Goal: Find specific page/section: Find specific page/section

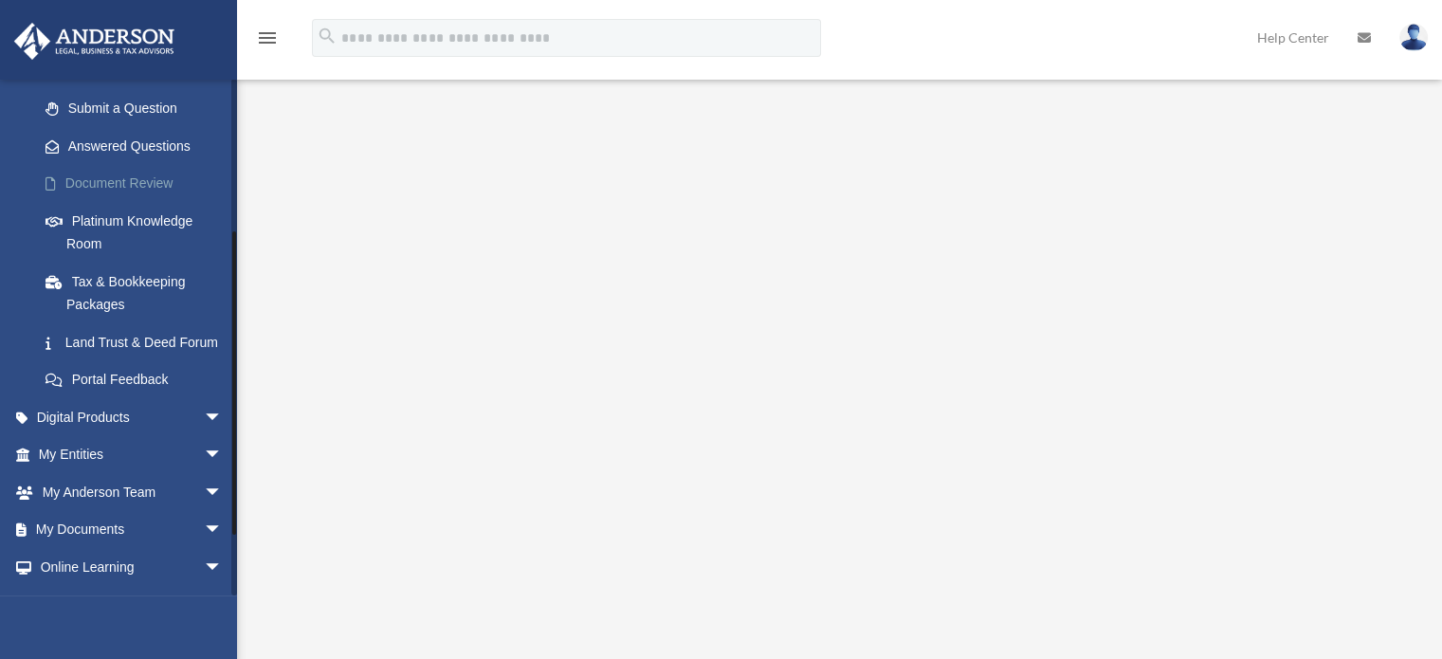
scroll to position [263, 0]
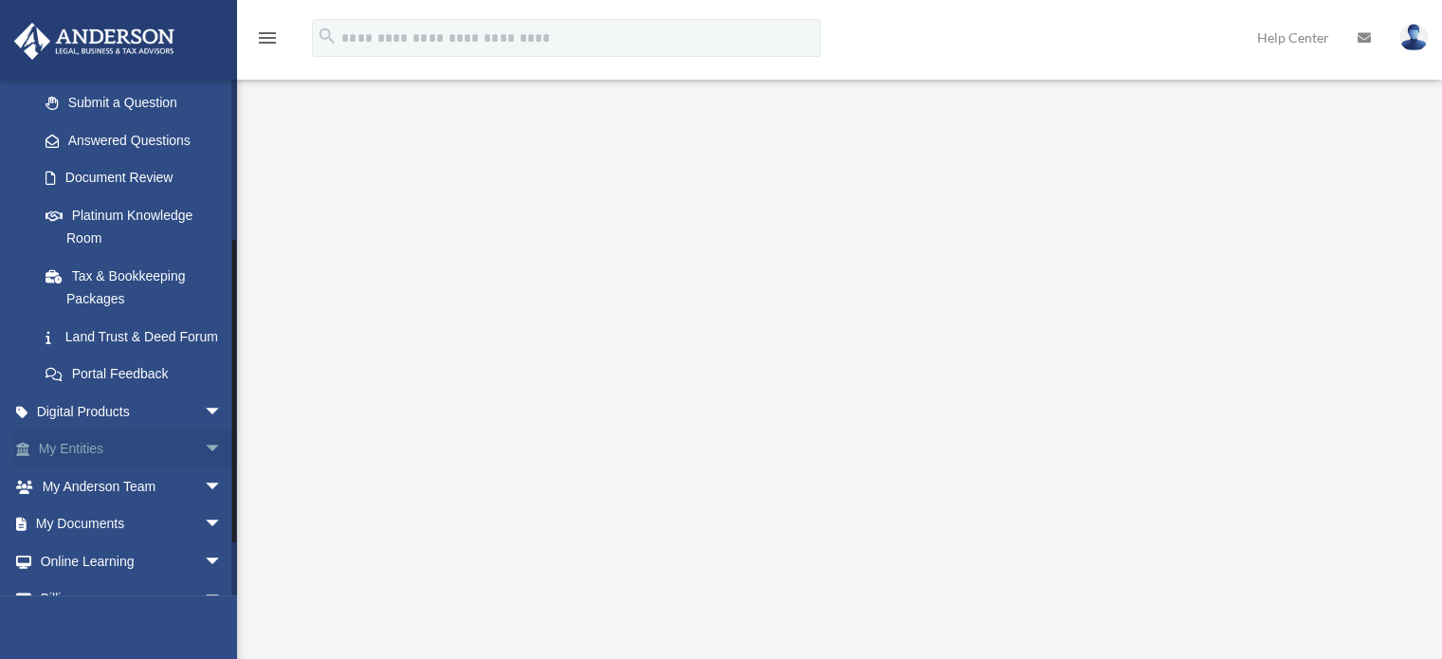
click at [106, 468] on link "My Entities arrow_drop_down" at bounding box center [132, 449] width 238 height 38
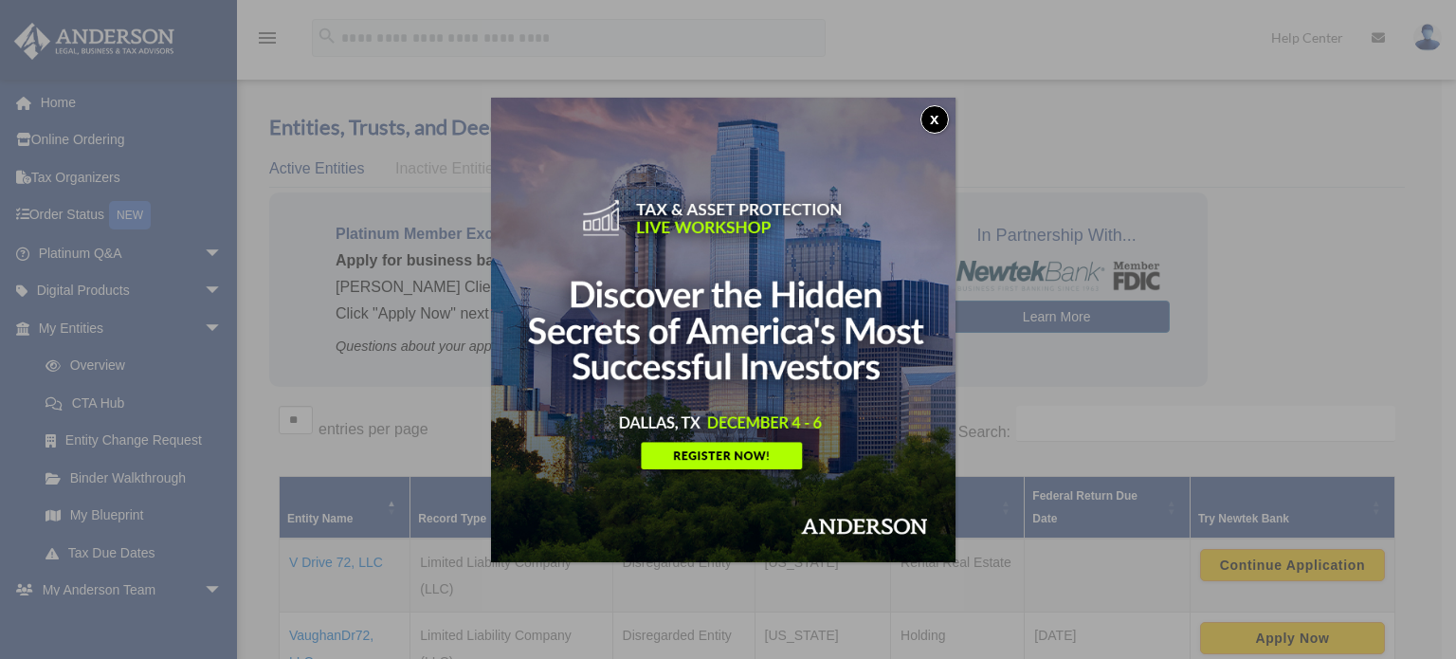
click at [935, 117] on button "x" at bounding box center [934, 119] width 28 height 28
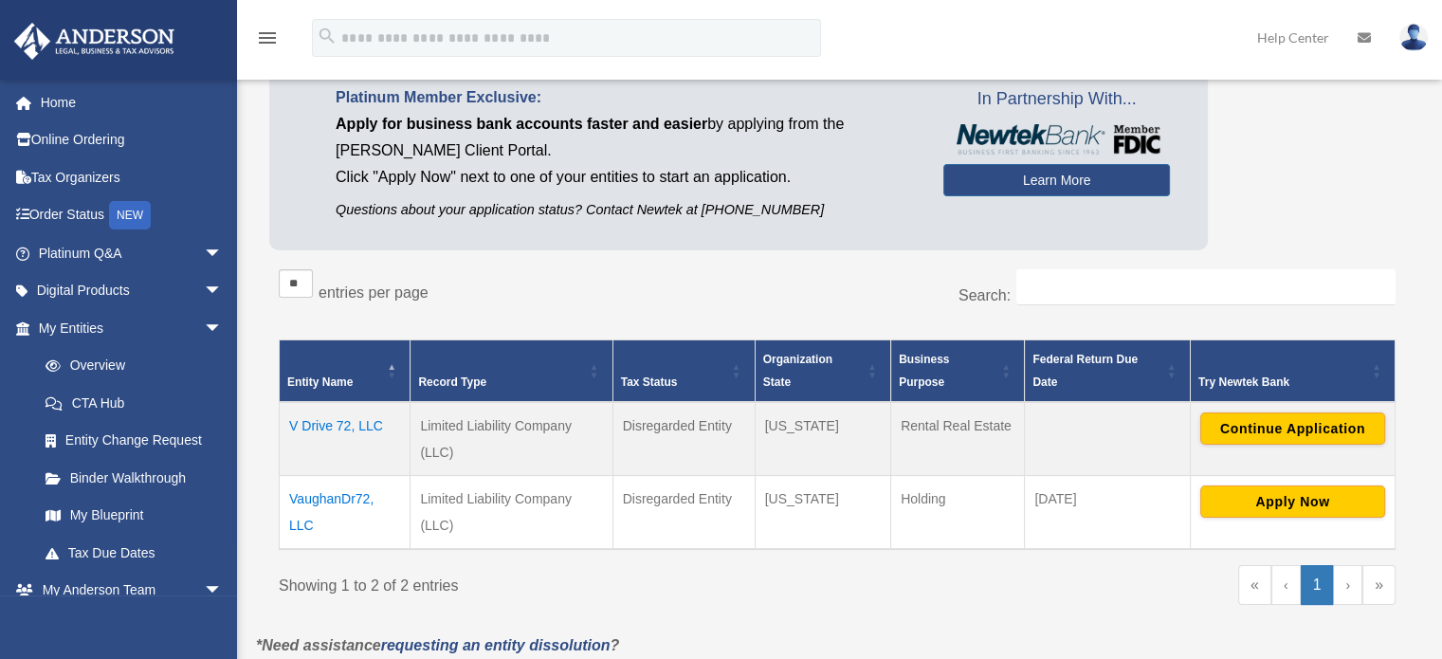
scroll to position [137, 0]
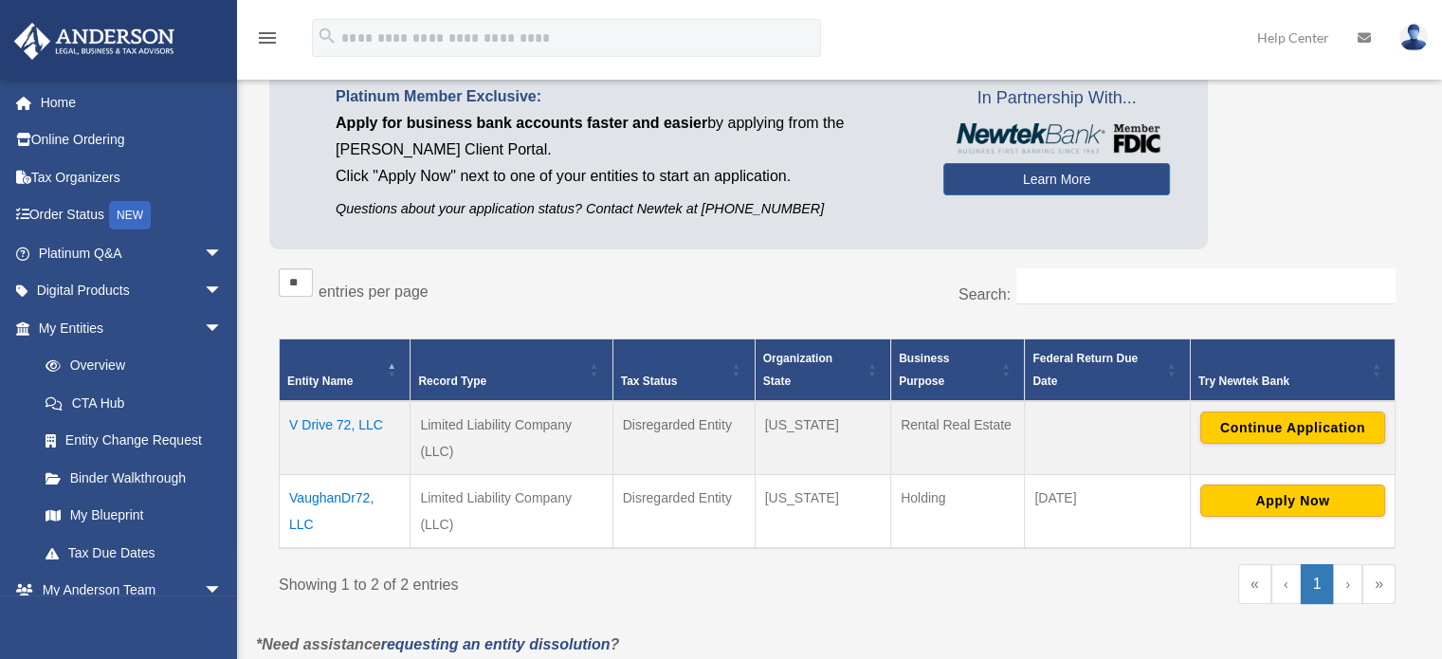
click at [354, 425] on td "V Drive 72, LLC" at bounding box center [345, 438] width 131 height 74
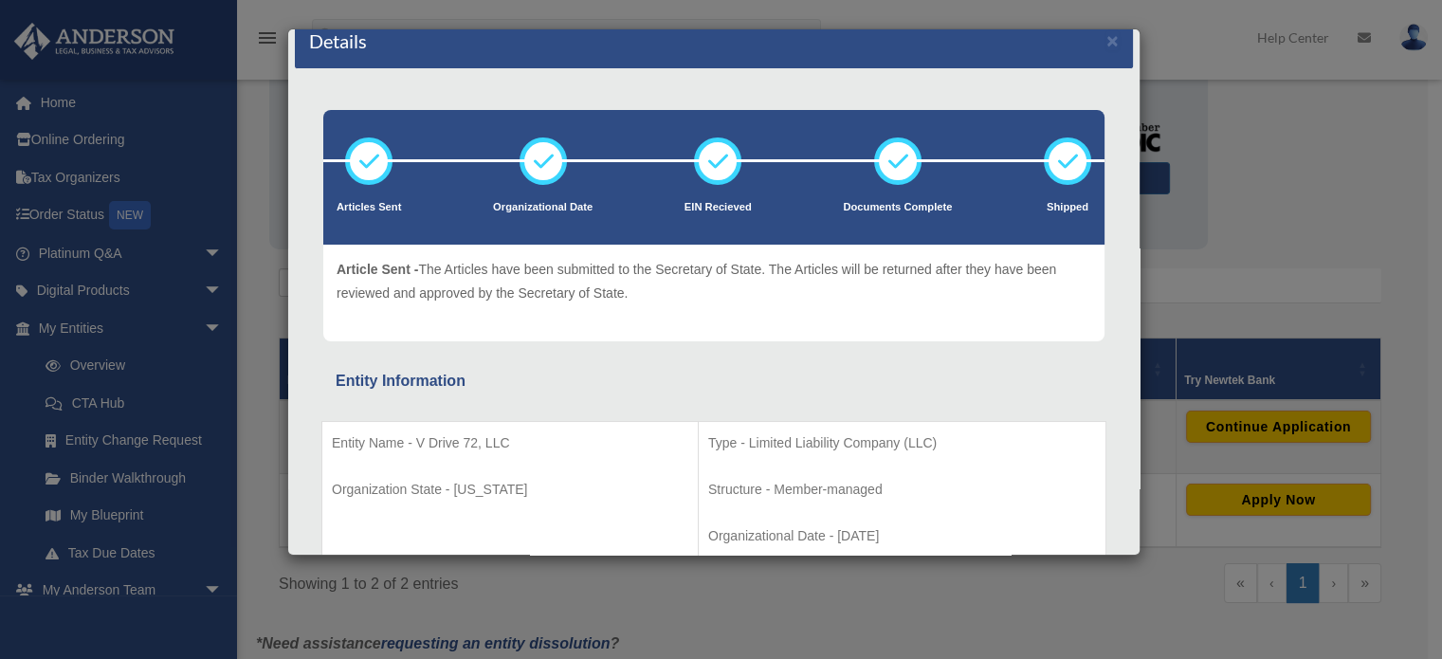
scroll to position [0, 0]
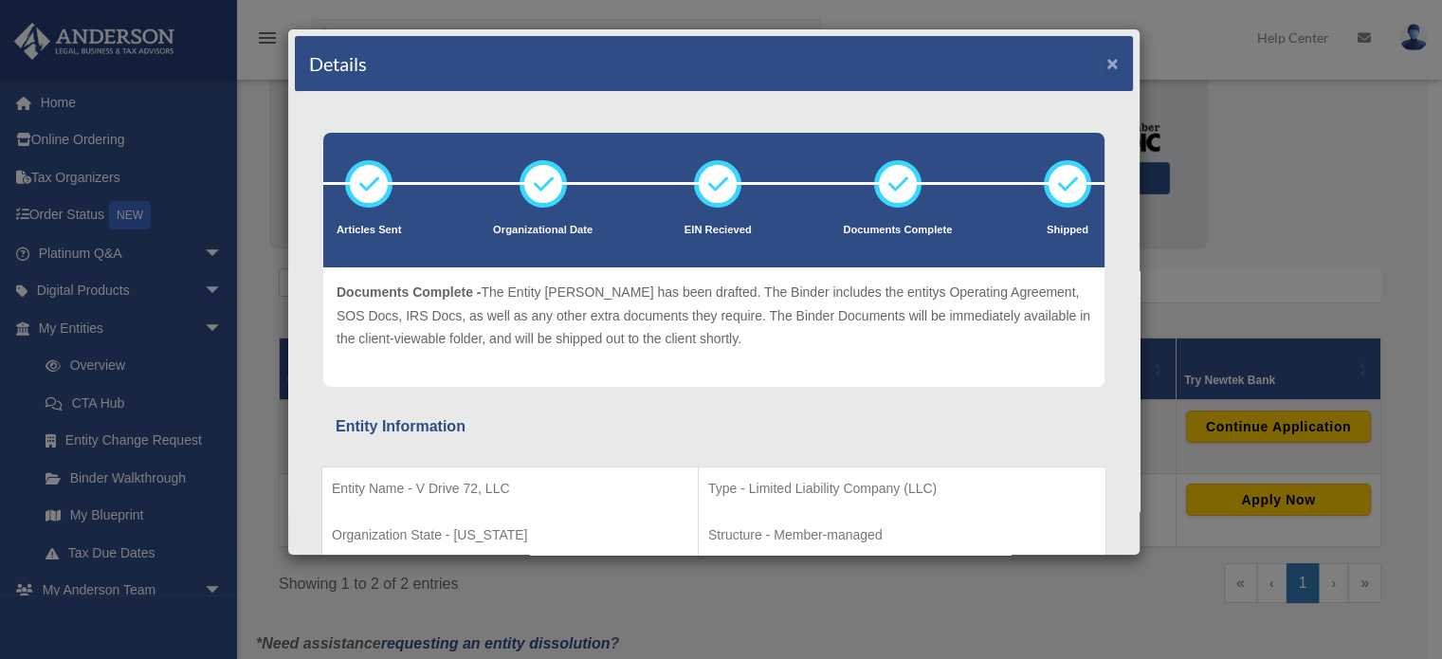
click at [1106, 63] on button "×" at bounding box center [1112, 63] width 12 height 20
